Goal: Navigation & Orientation: Find specific page/section

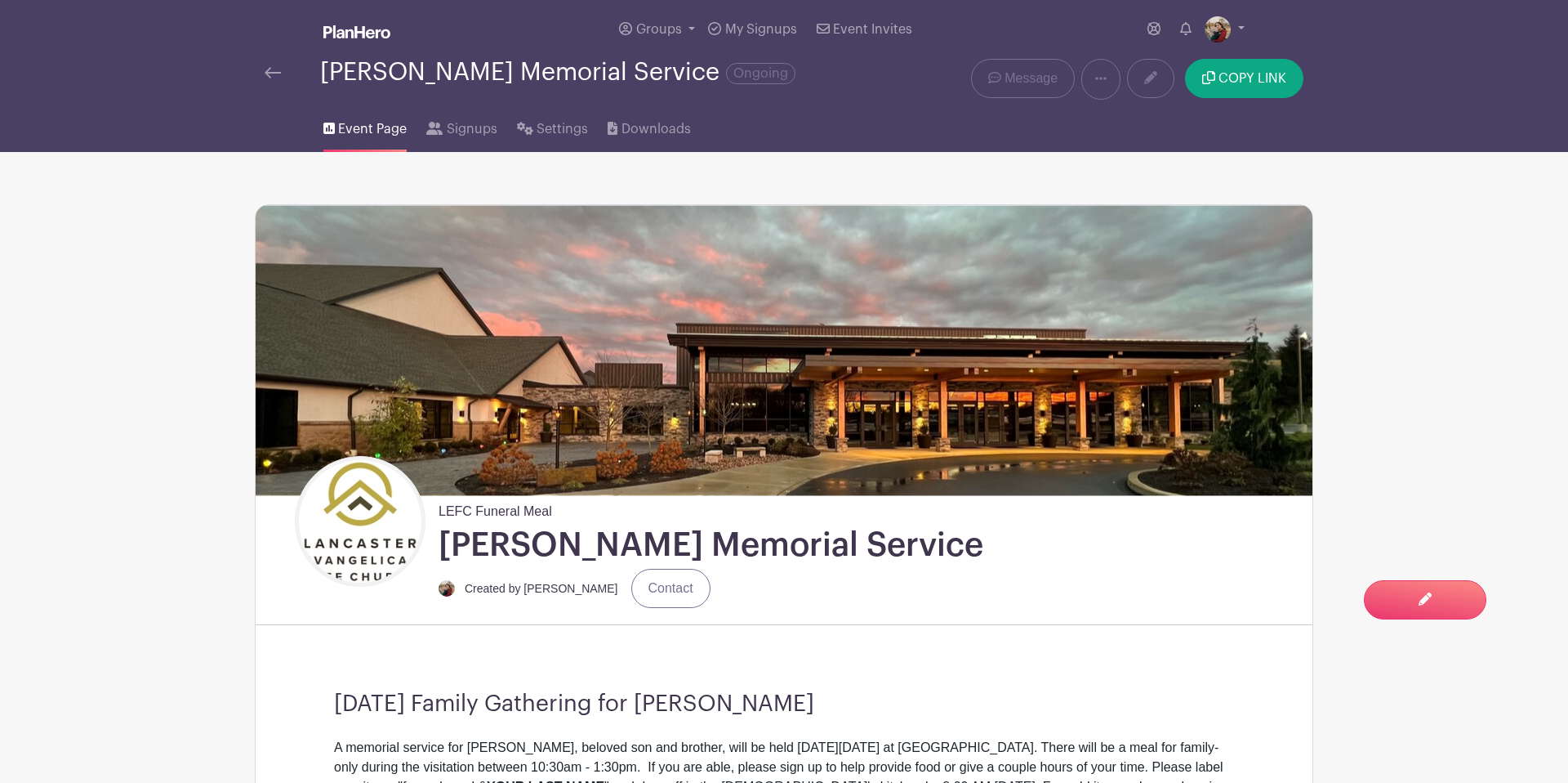
click at [280, 80] on link at bounding box center [273, 73] width 17 height 19
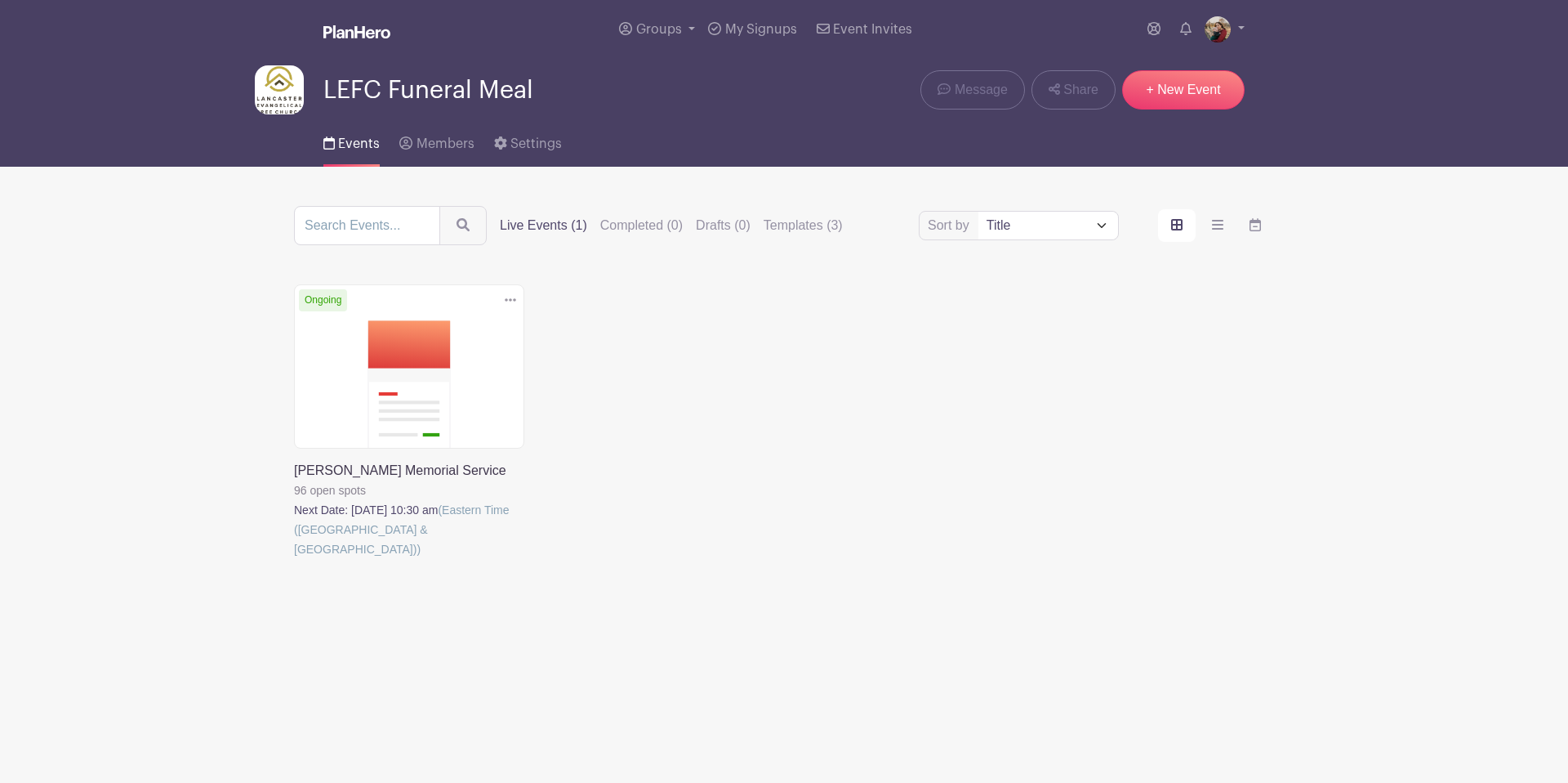
click at [276, 80] on img at bounding box center [279, 90] width 49 height 49
click at [648, 24] on span "Groups" at bounding box center [659, 29] width 45 height 13
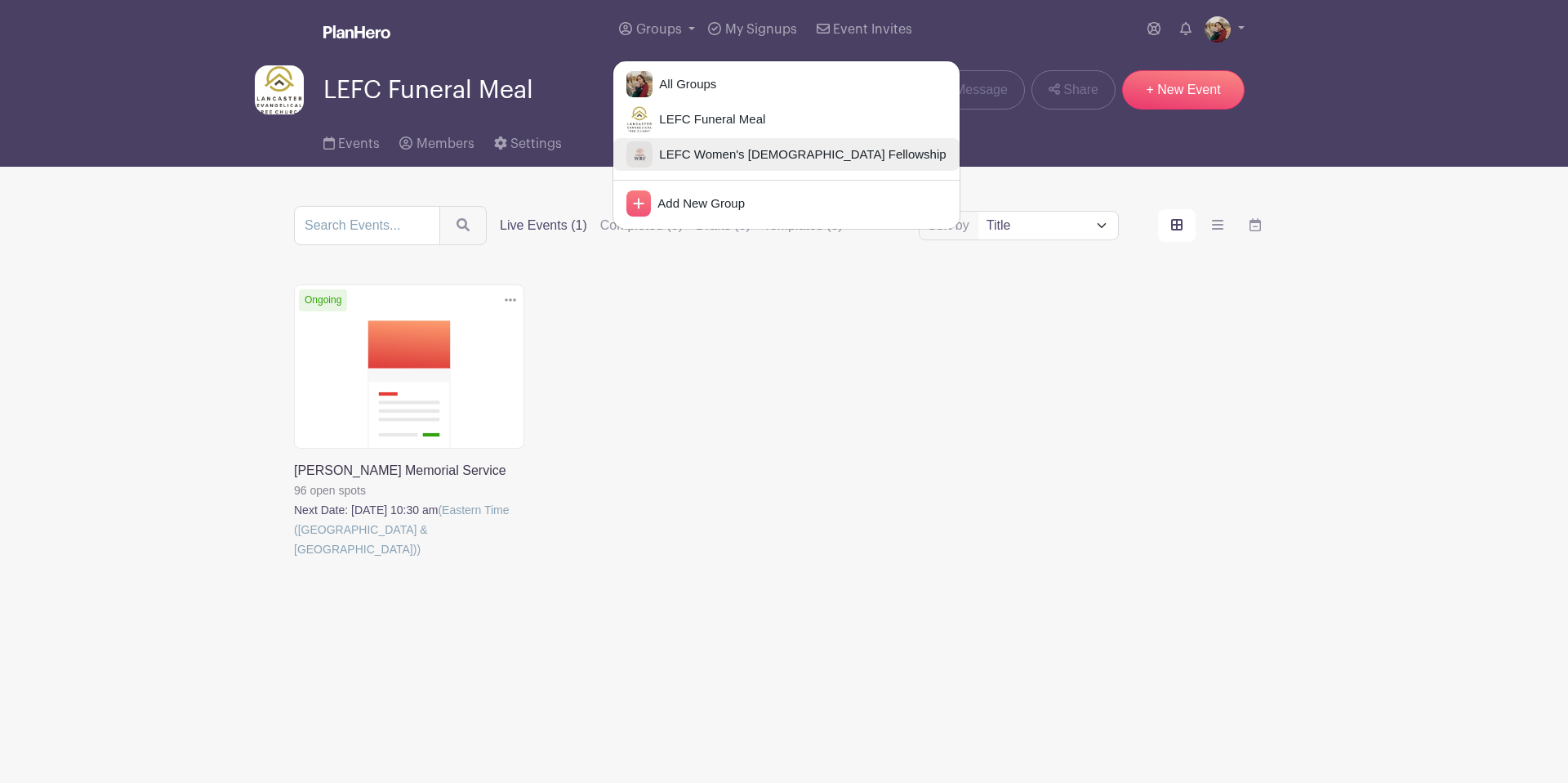
click at [642, 153] on img at bounding box center [639, 155] width 26 height 26
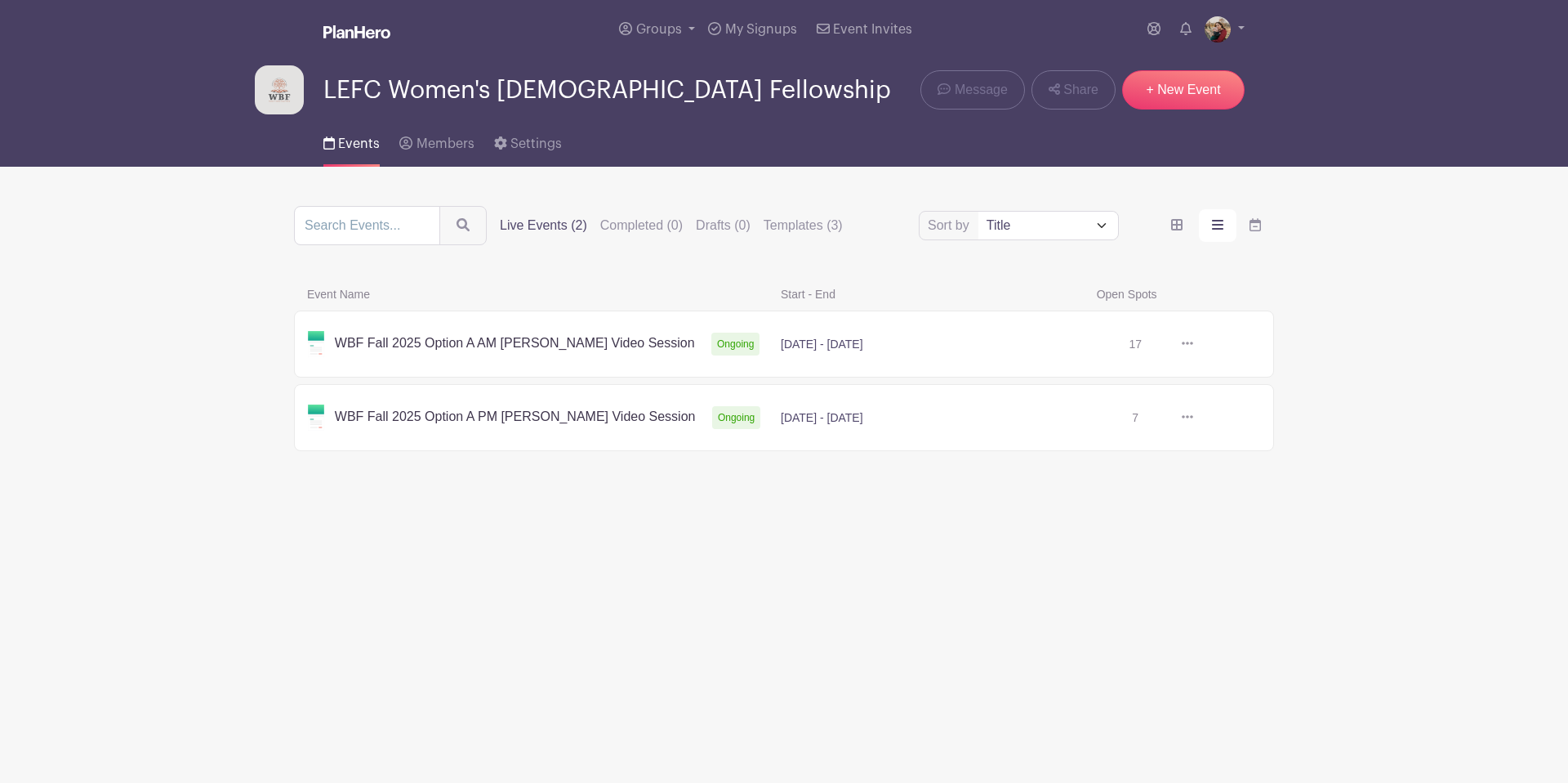
click at [1194, 344] on link at bounding box center [1194, 344] width 0 height 0
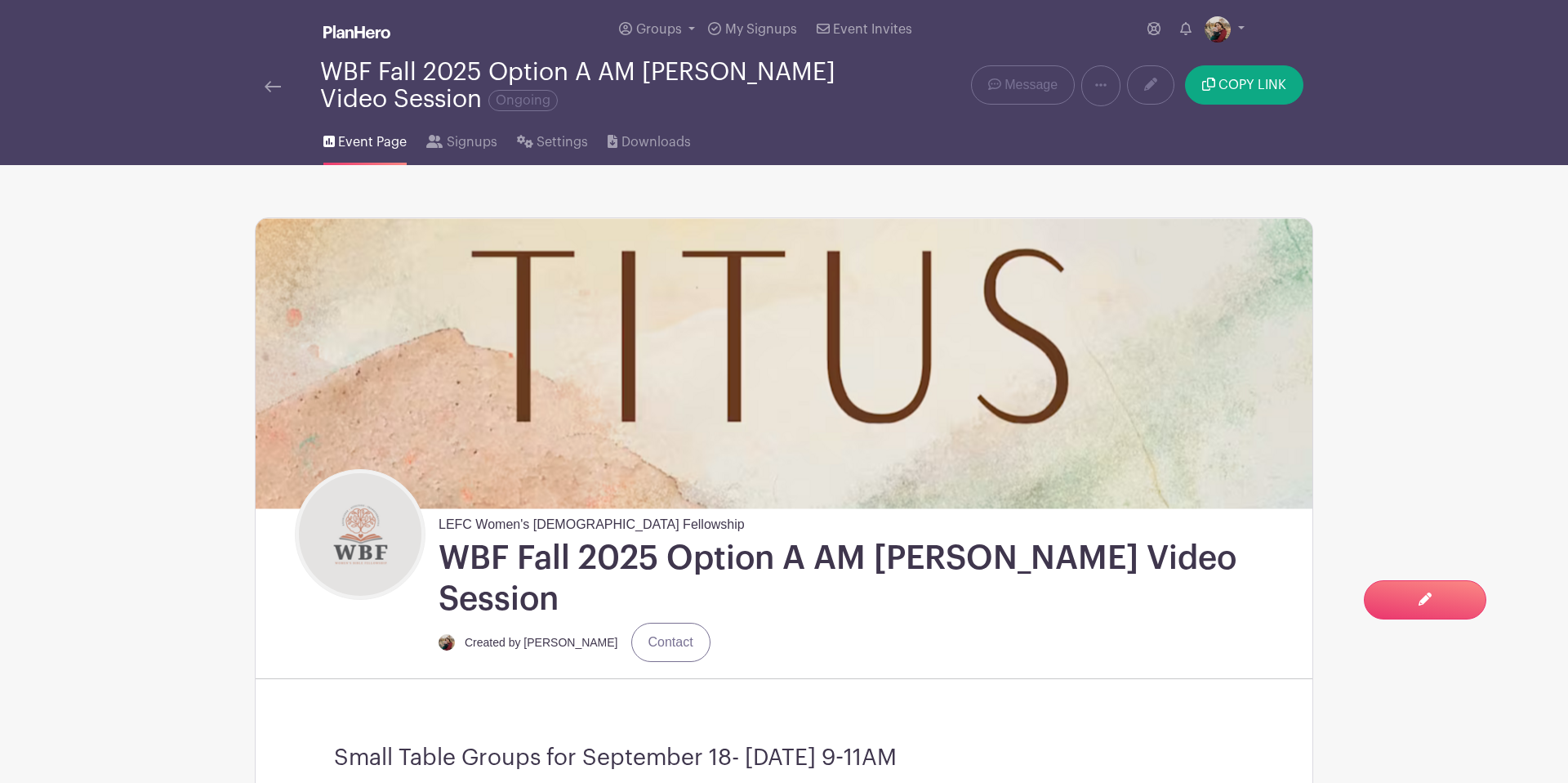
click at [277, 93] on img at bounding box center [273, 86] width 17 height 11
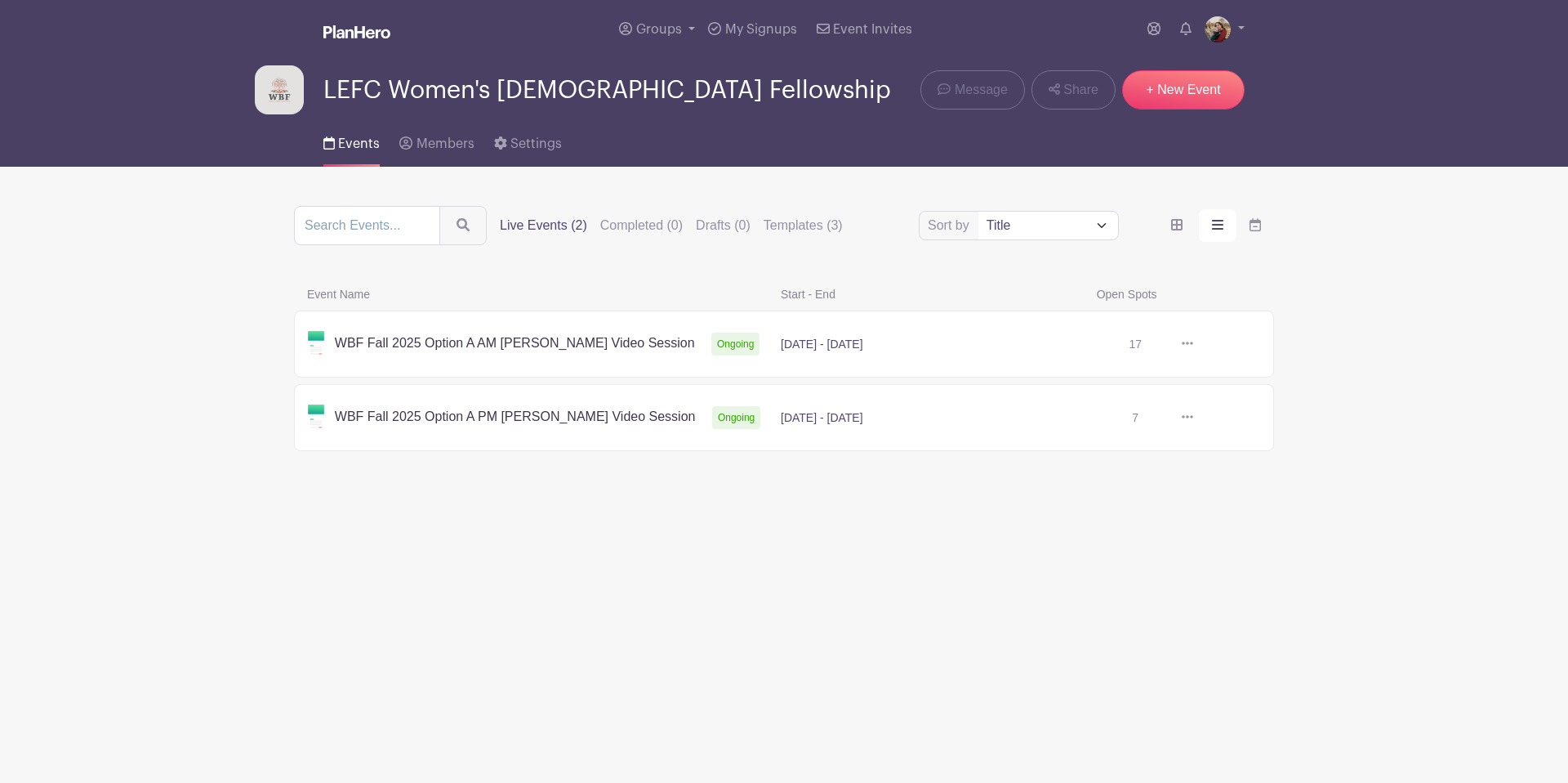
click at [1194, 417] on link at bounding box center [1194, 417] width 0 height 0
